Goal: Navigation & Orientation: Find specific page/section

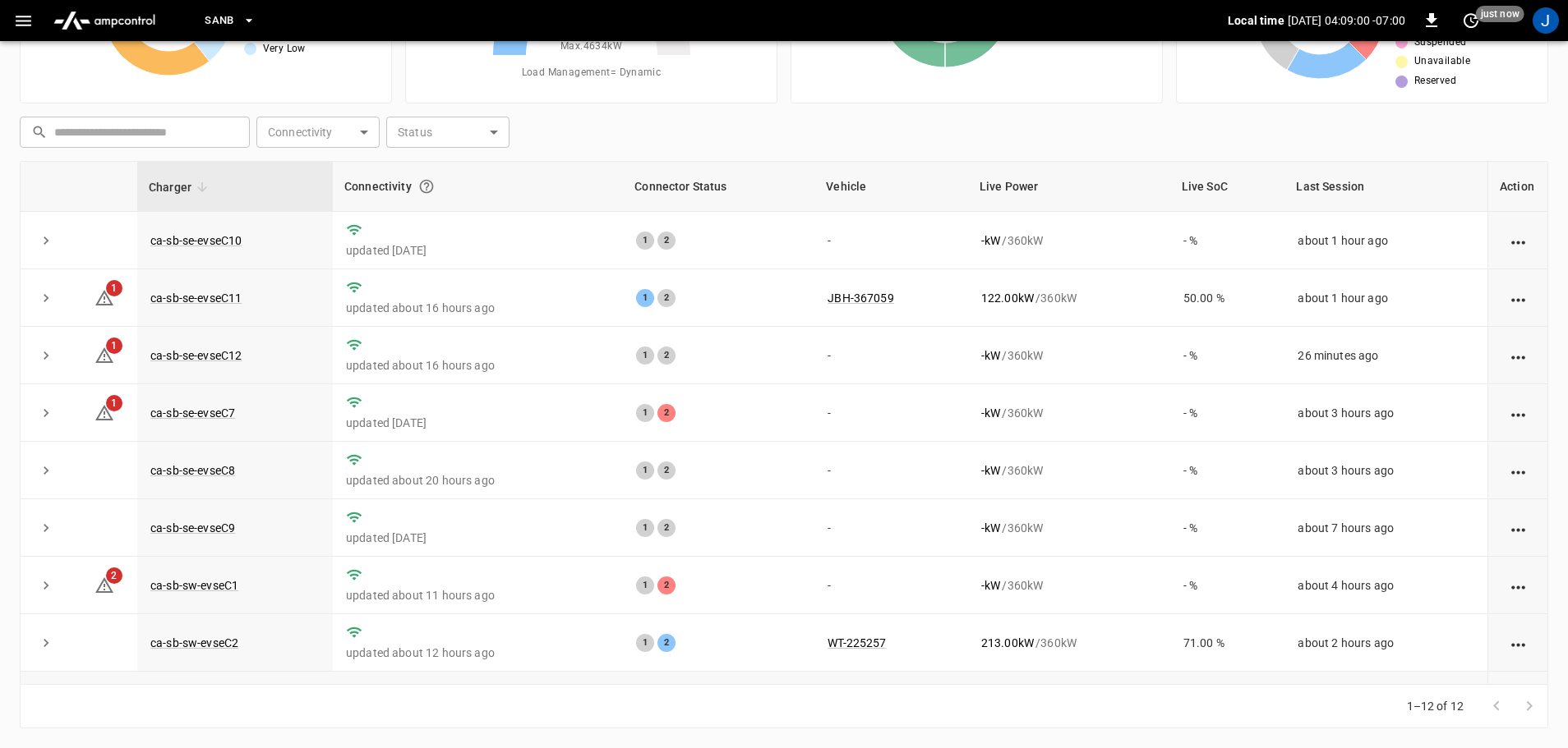
scroll to position [228, 0]
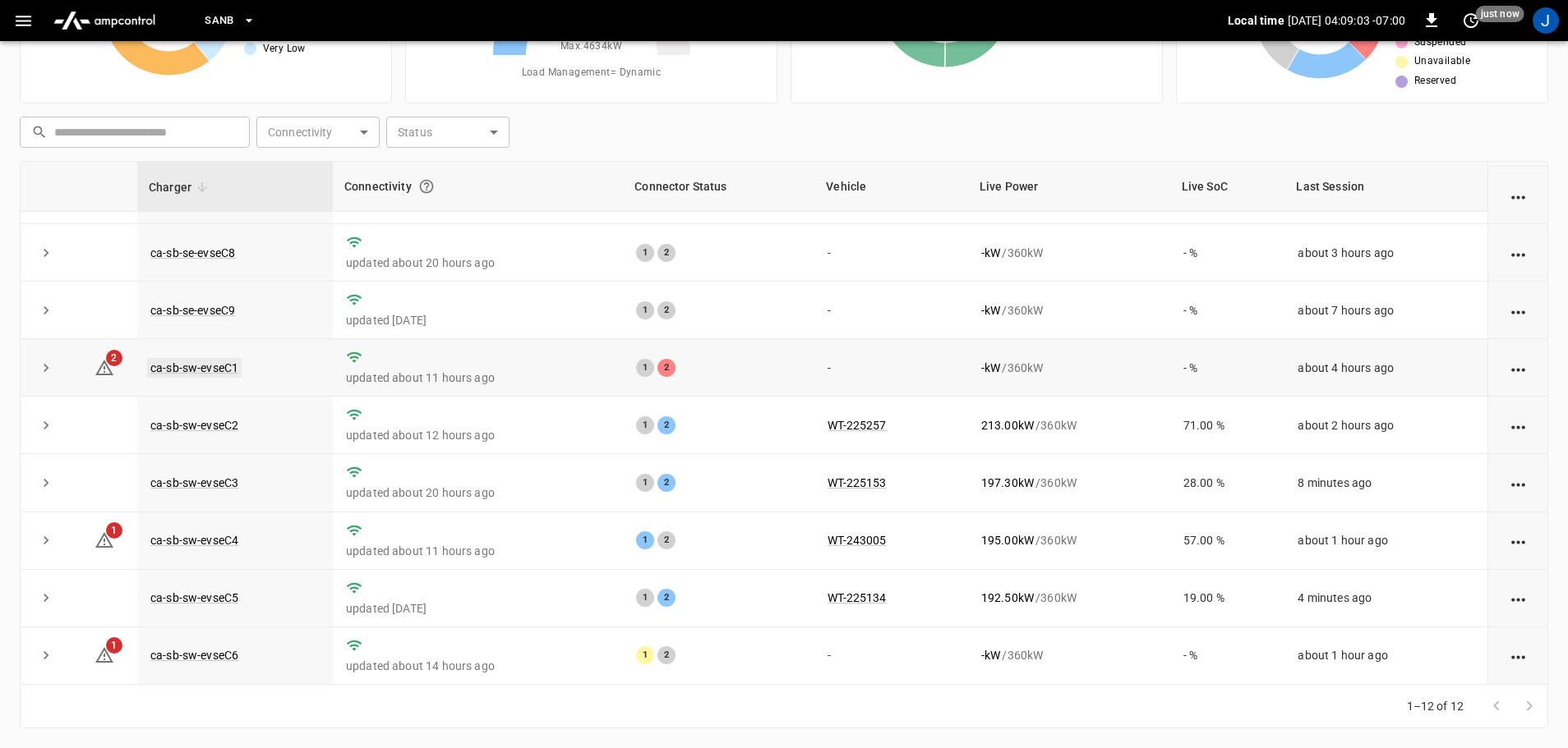
click at [212, 366] on link "ca-sb-sw-evseC1" at bounding box center [194, 368] width 94 height 20
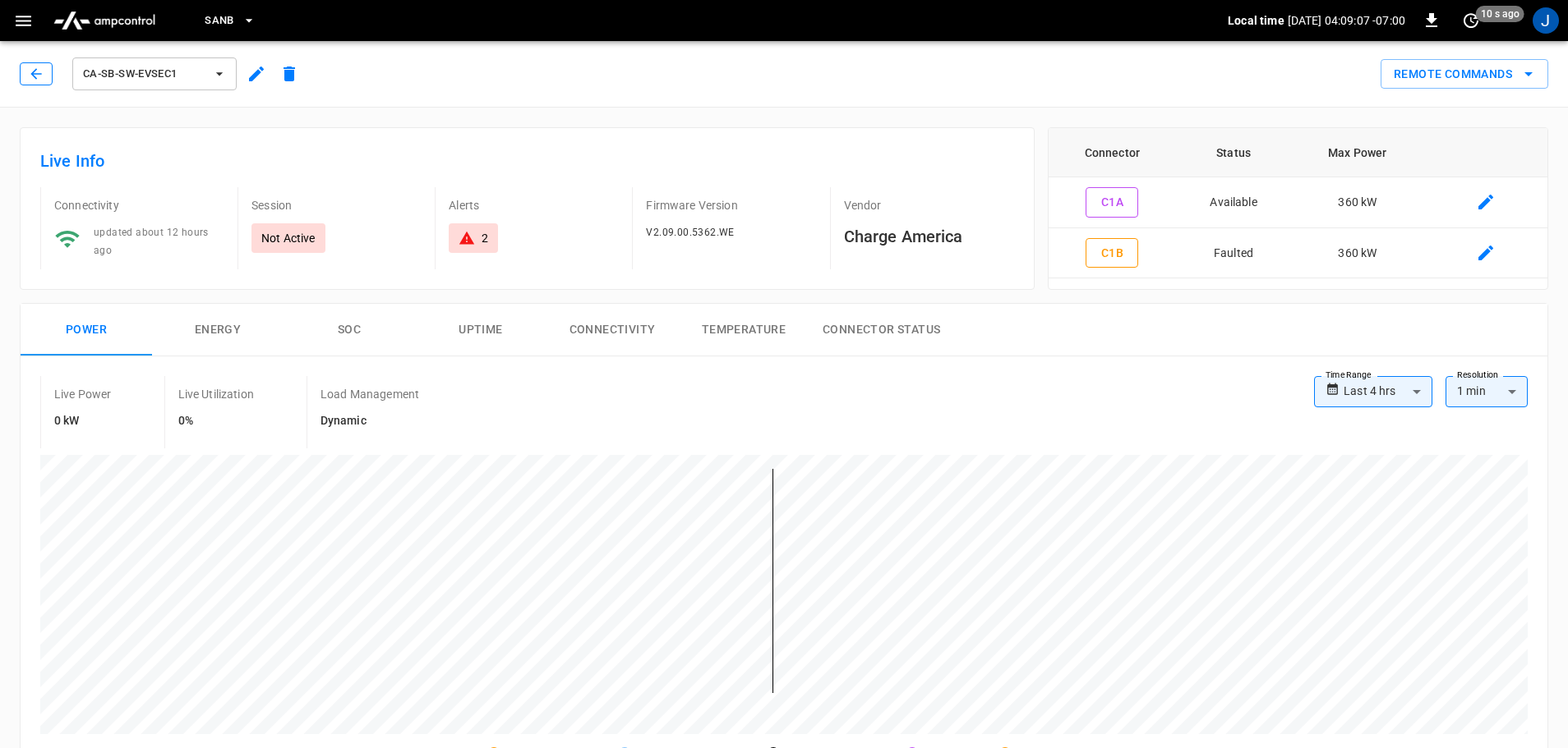
click at [33, 73] on icon "button" at bounding box center [36, 74] width 17 height 17
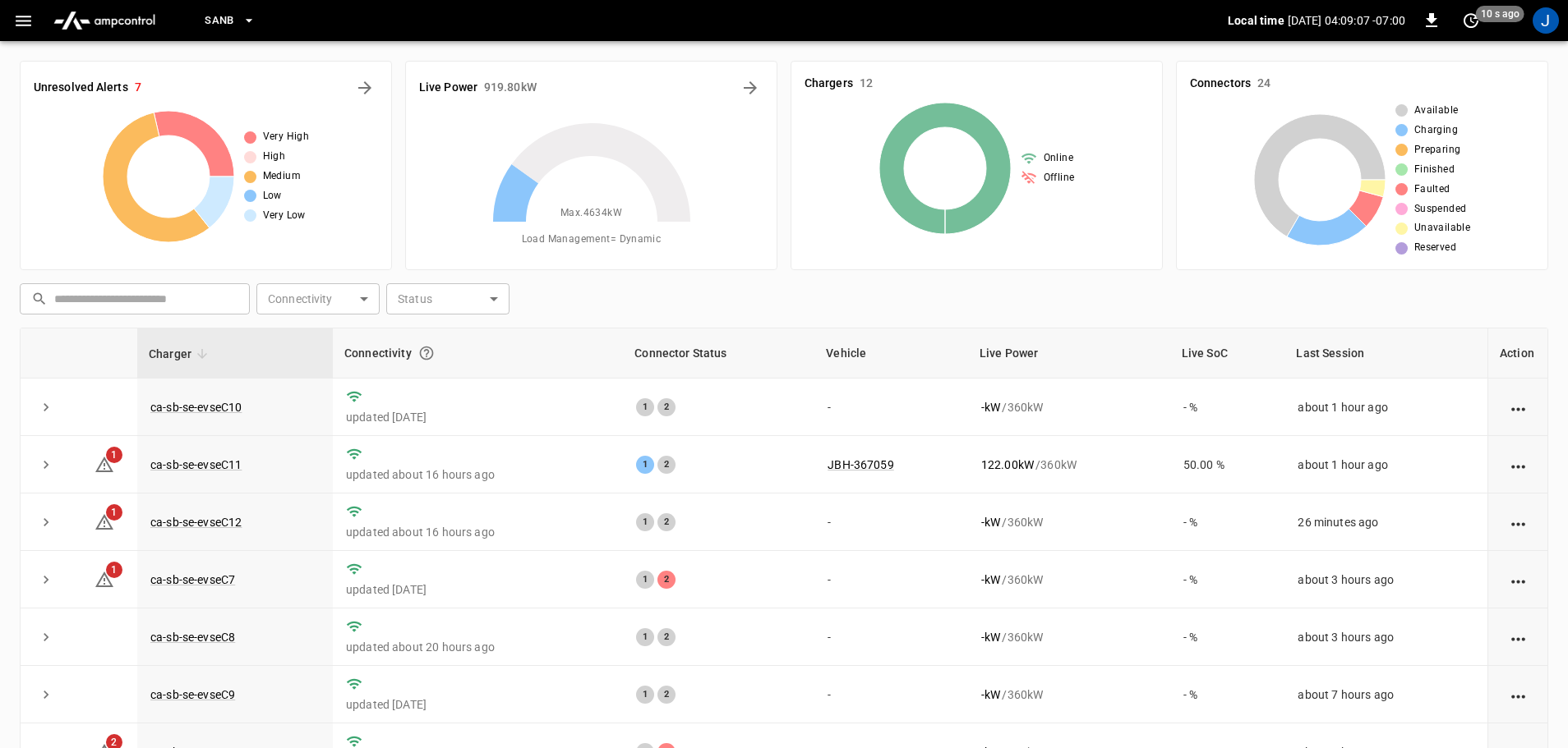
scroll to position [167, 0]
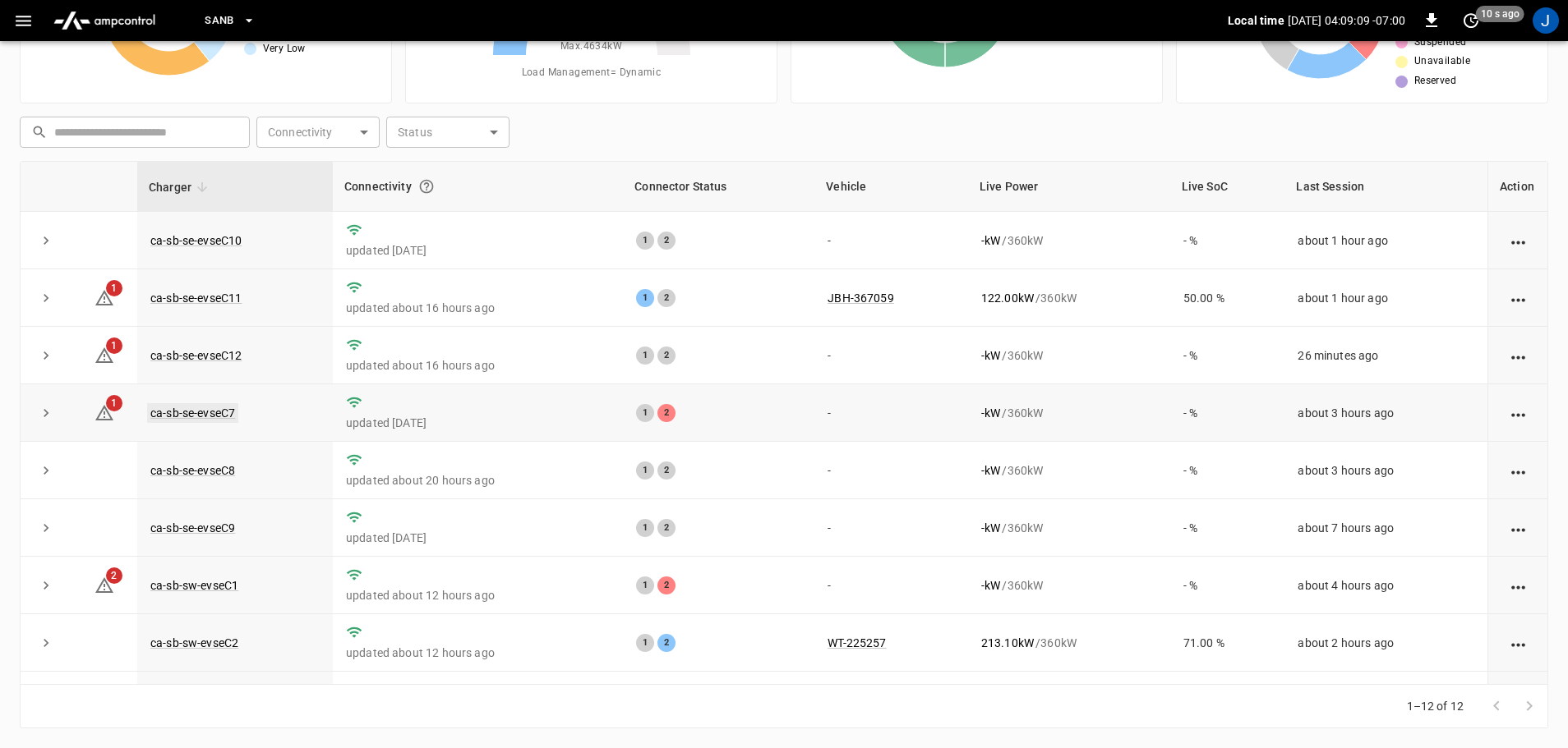
click at [209, 418] on link "ca-sb-se-evseC7" at bounding box center [192, 413] width 91 height 20
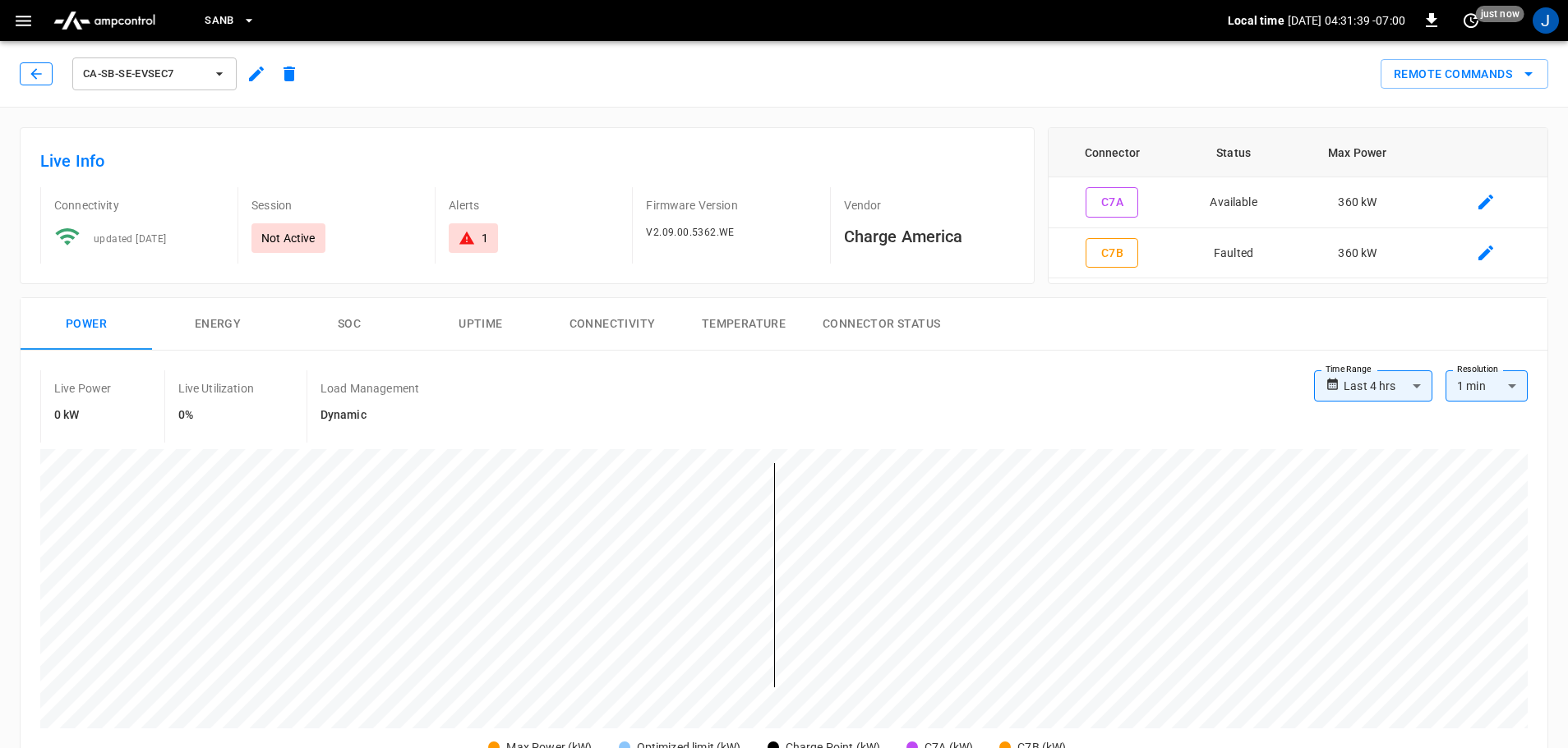
click at [34, 67] on icon "button" at bounding box center [36, 74] width 17 height 17
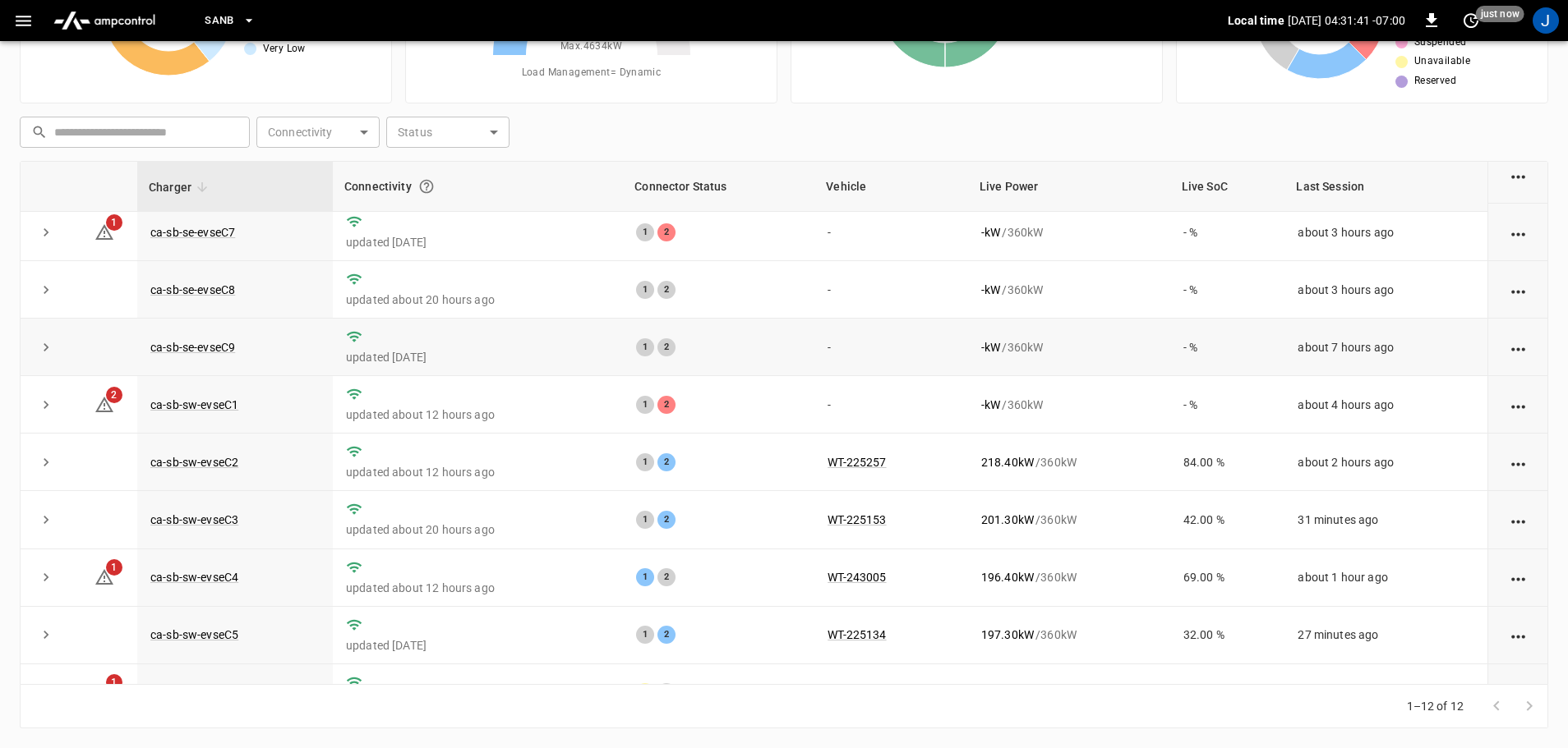
scroll to position [228, 0]
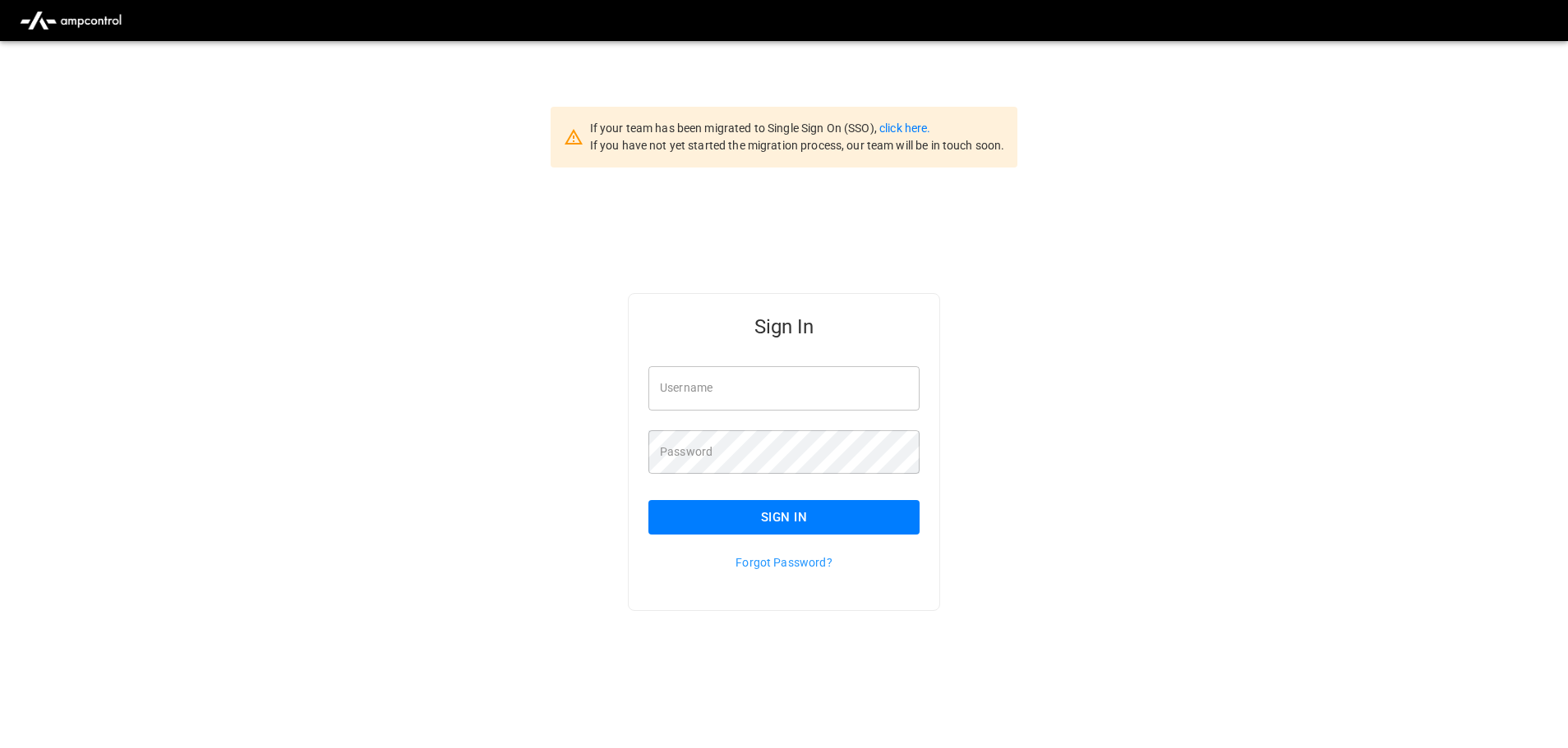
type input "**********"
click at [778, 385] on input "**********" at bounding box center [784, 388] width 271 height 43
click at [730, 514] on button "Sign In" at bounding box center [784, 517] width 271 height 34
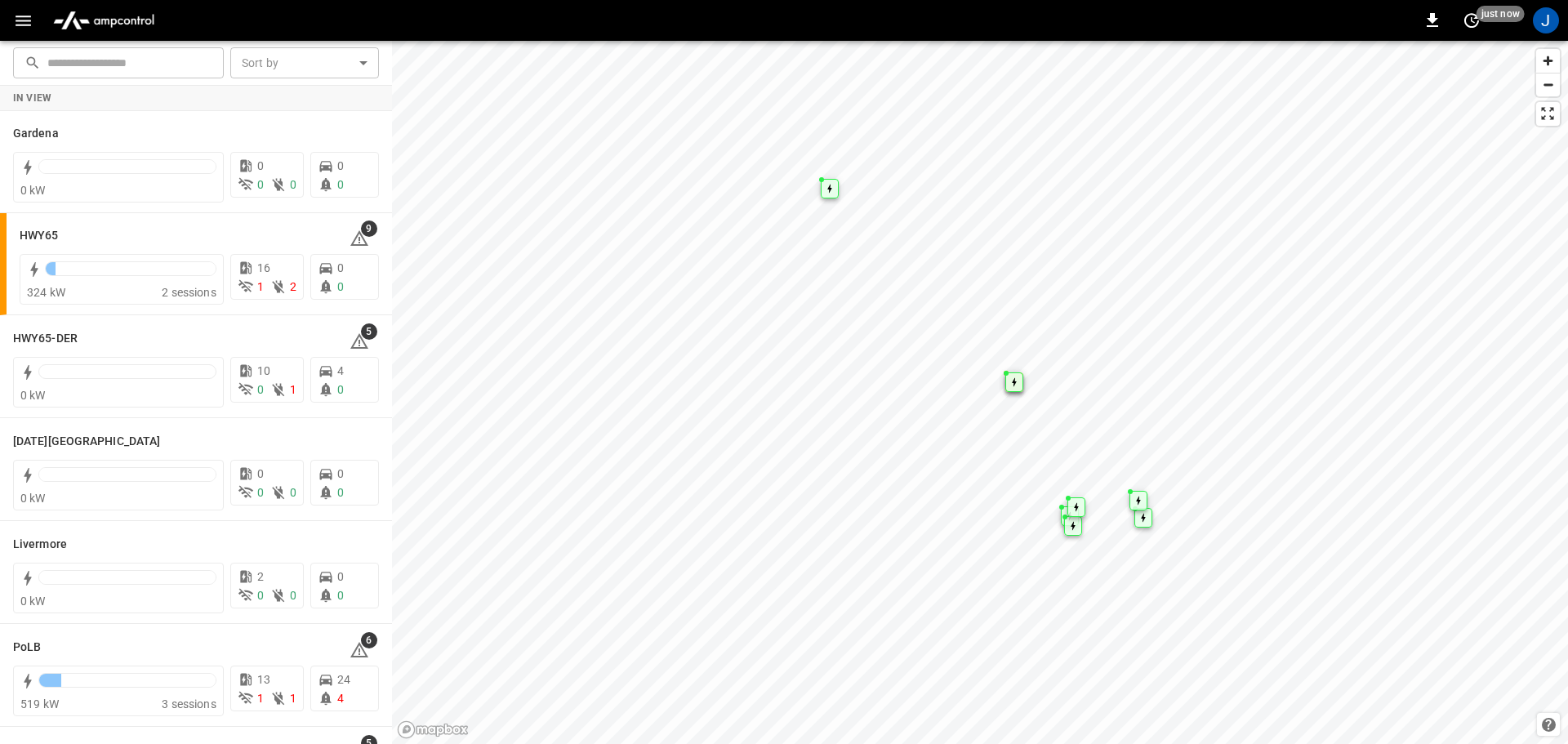
click at [17, 29] on icon "button" at bounding box center [23, 21] width 21 height 21
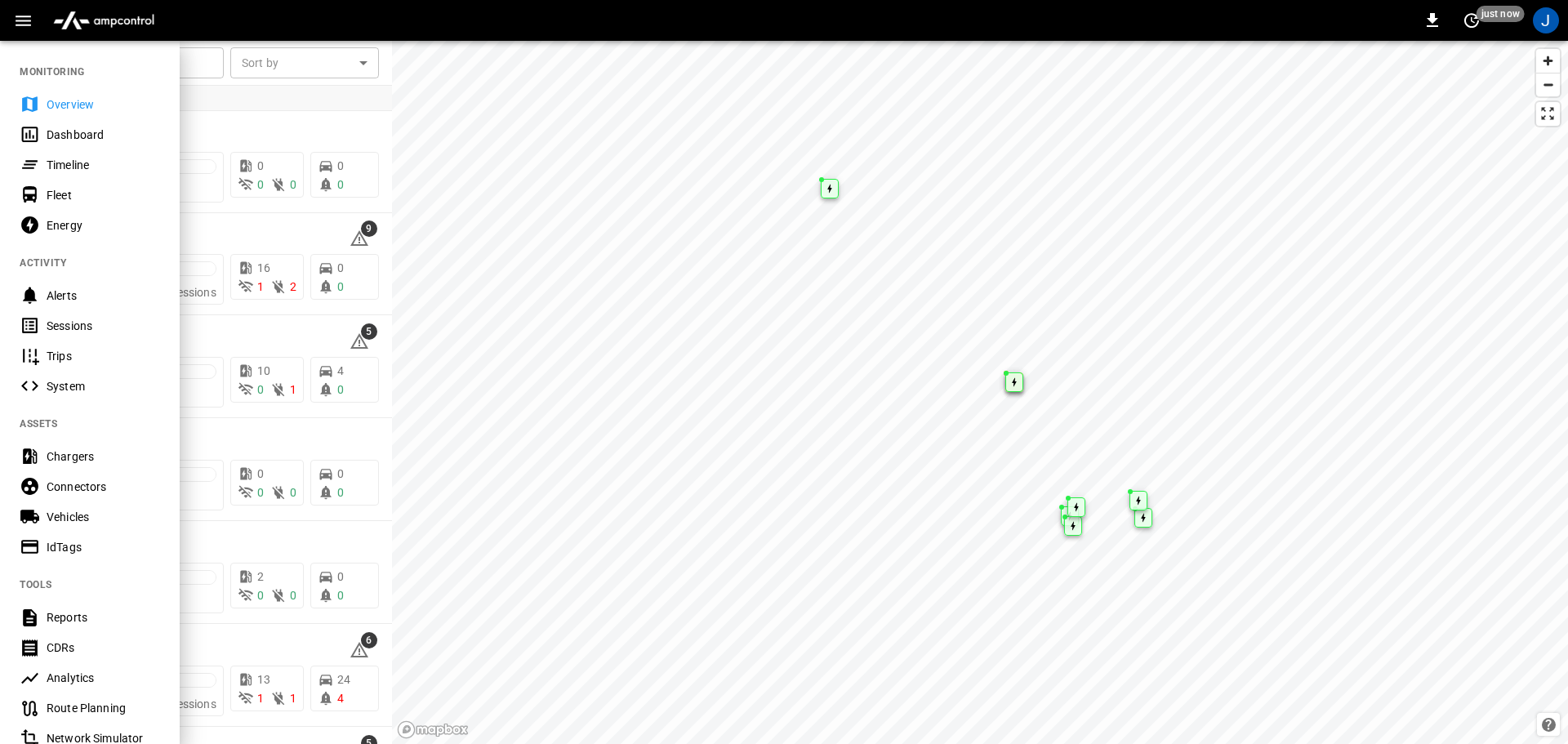
click at [90, 130] on div "Dashboard" at bounding box center [103, 135] width 114 height 17
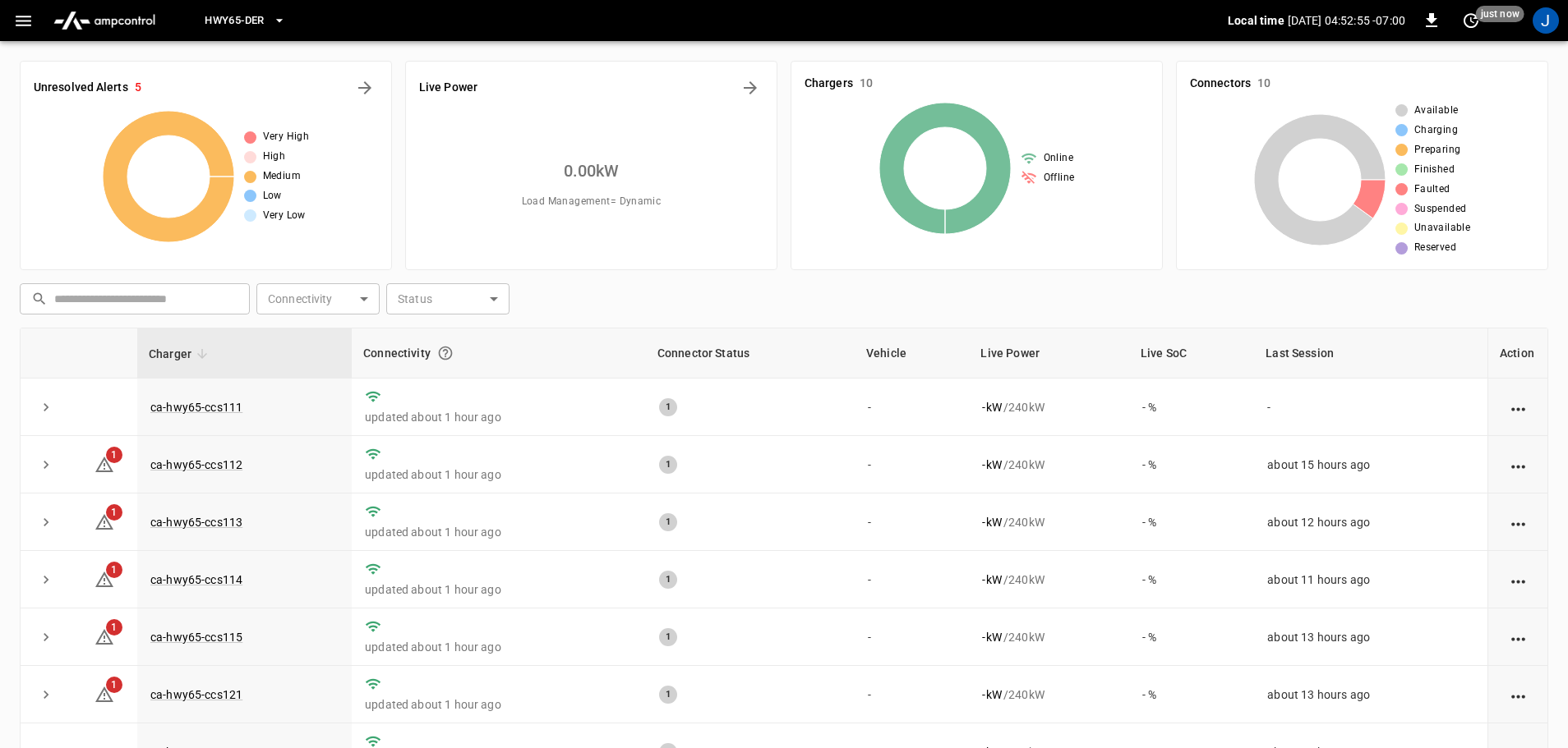
click at [240, 21] on span "HWY65-DER" at bounding box center [234, 21] width 59 height 19
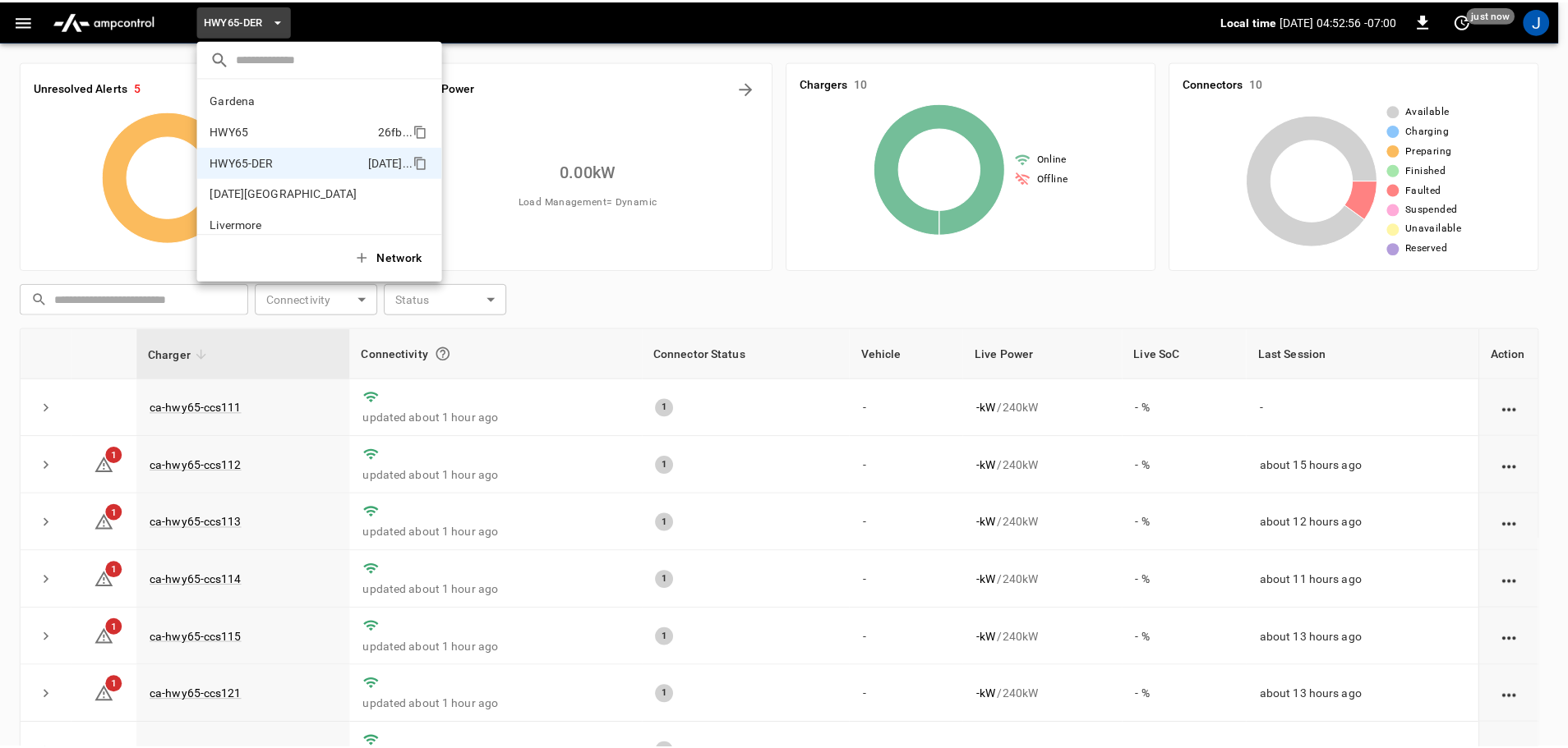
scroll to position [58, 0]
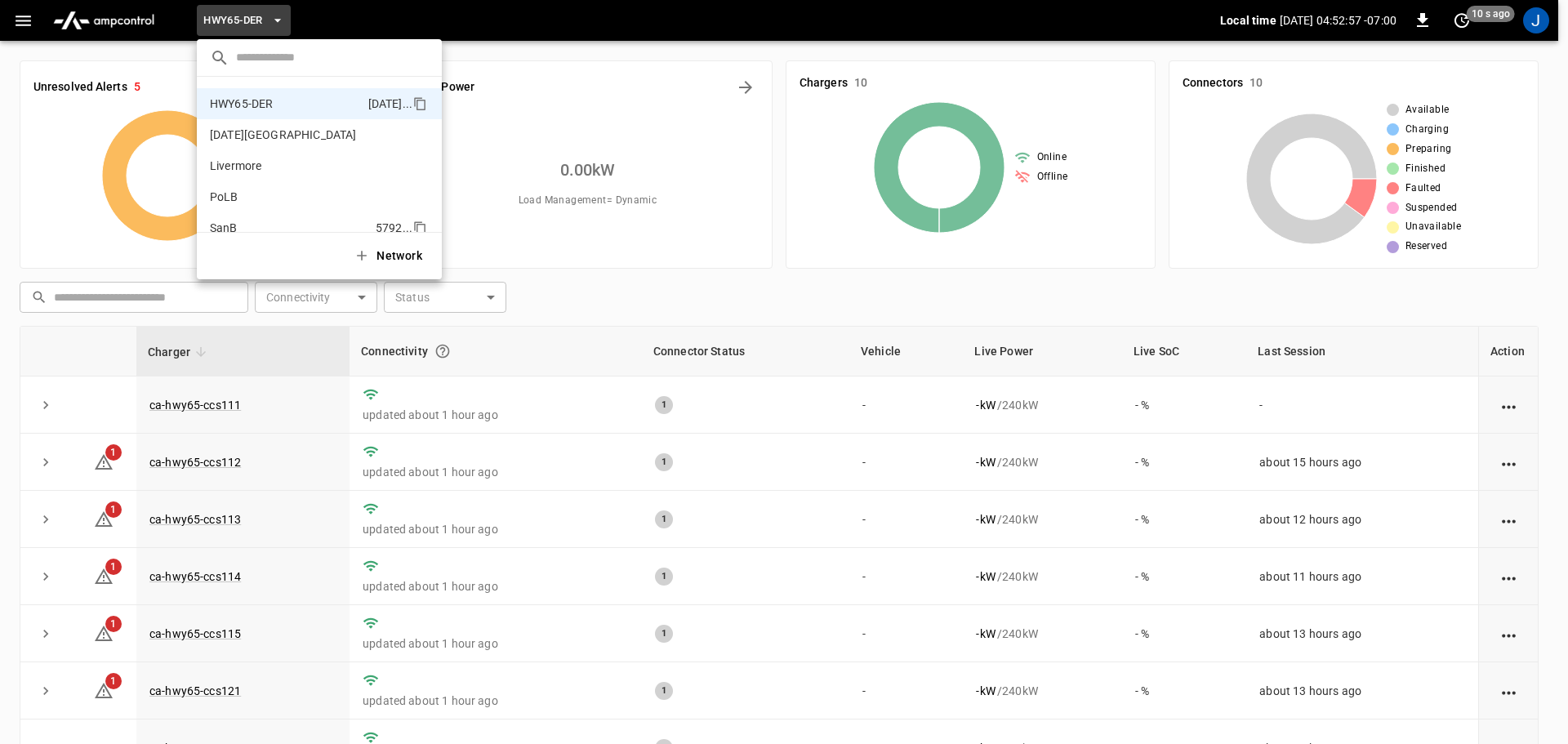
click at [231, 228] on p "SanB" at bounding box center [290, 228] width 159 height 17
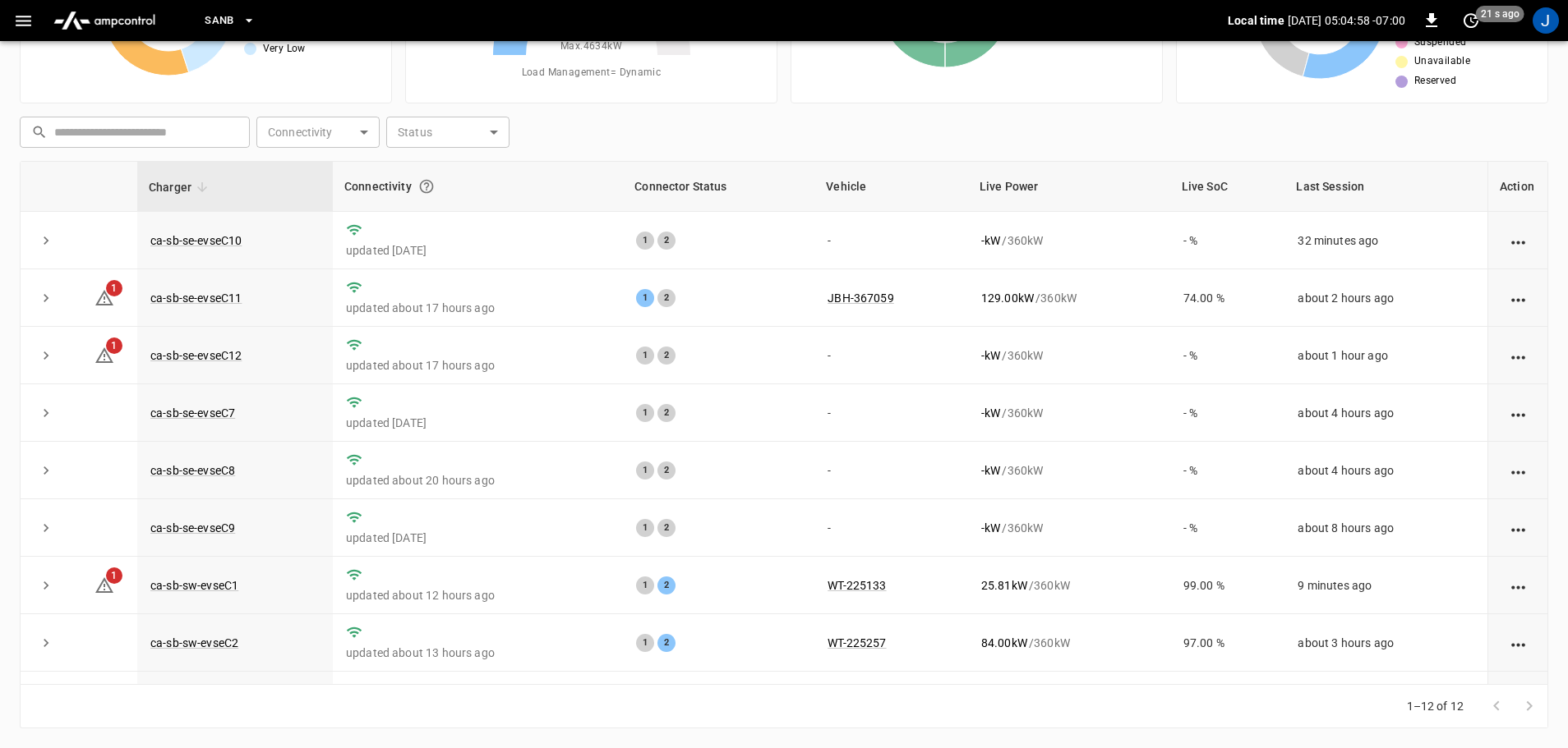
scroll to position [166, 0]
